Goal: Transaction & Acquisition: Subscribe to service/newsletter

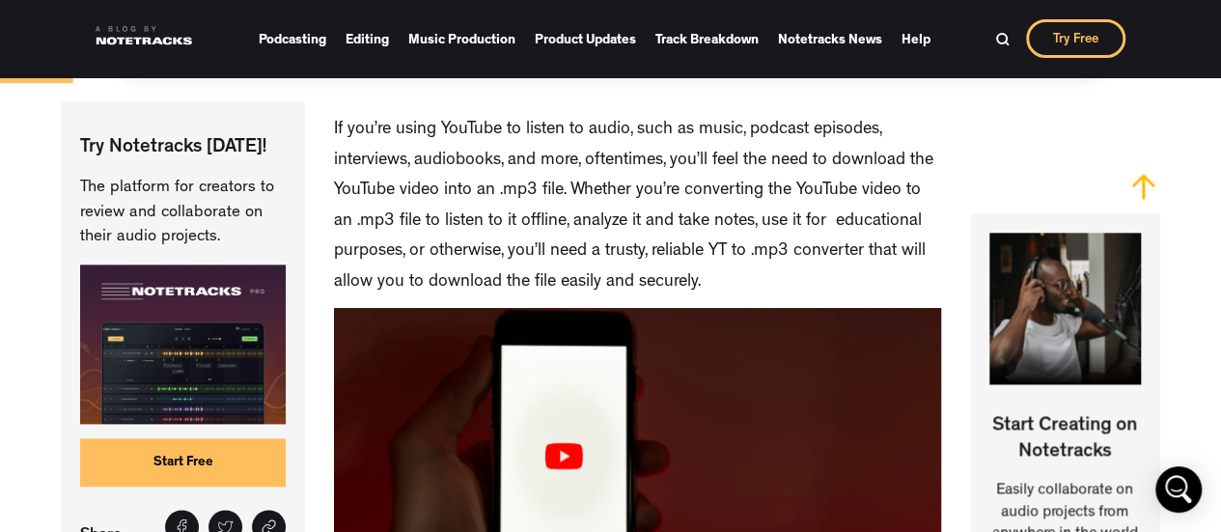
scroll to position [483, 0]
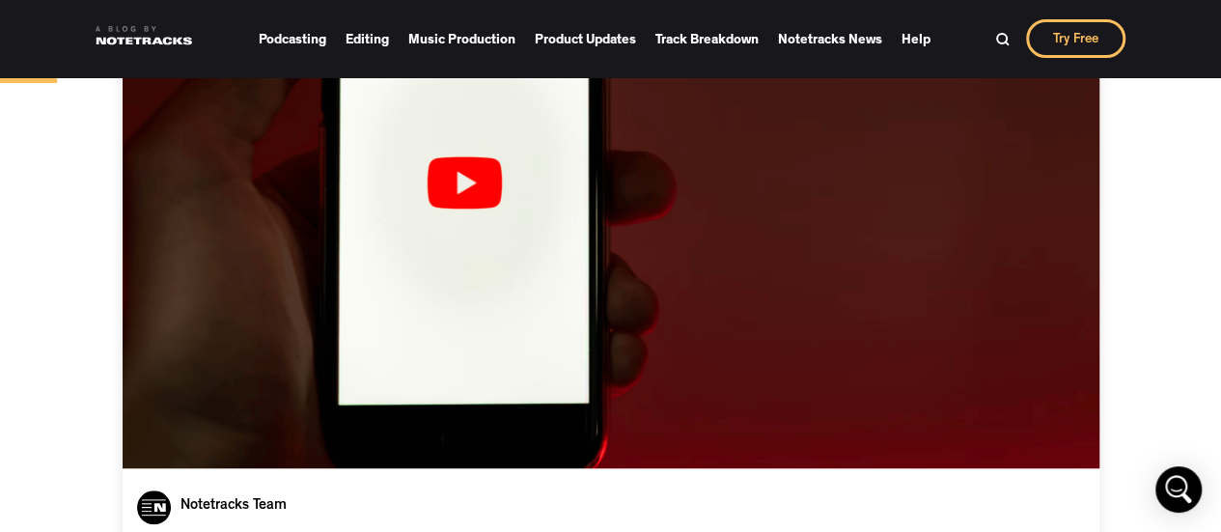
click at [1057, 36] on link "Try Free" at bounding box center [1075, 38] width 99 height 39
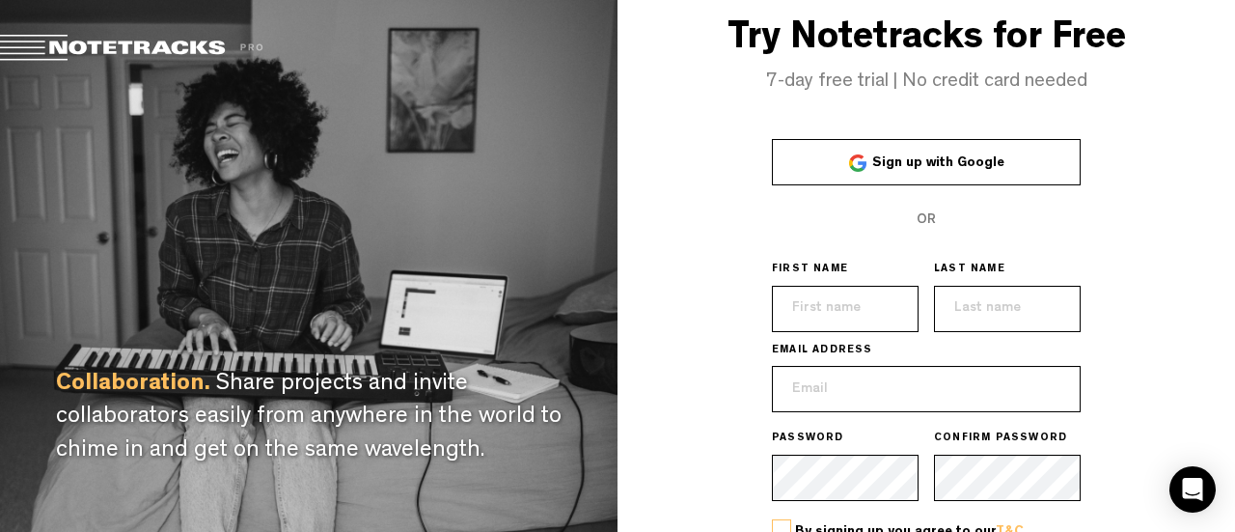
click at [901, 157] on span "Sign up with Google" at bounding box center [938, 163] width 132 height 14
click at [672, 185] on div "Try Notetracks for Free 7-day free trial | No credit card needed Sign up with G…" at bounding box center [927, 343] width 618 height 686
click at [674, 186] on div "Try Notetracks for Free 7-day free trial | No credit card needed Sign up with G…" at bounding box center [927, 343] width 618 height 686
